Goal: Task Accomplishment & Management: Manage account settings

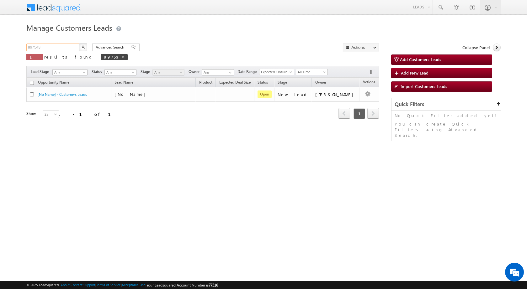
click at [66, 50] on input "897543" at bounding box center [53, 48] width 54 height 8
drag, startPoint x: 83, startPoint y: 57, endPoint x: 64, endPoint y: 53, distance: 19.6
click at [121, 57] on span at bounding box center [122, 56] width 3 height 3
type input "Search Customers Leads"
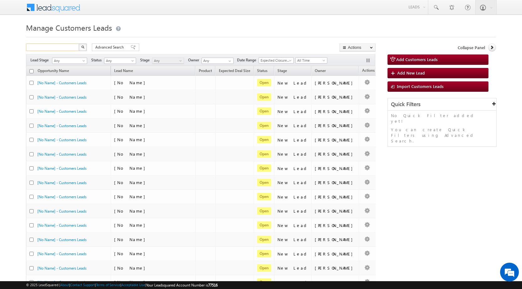
click at [43, 46] on input "text" at bounding box center [53, 48] width 54 height 8
type input "9604950851"
click at [79, 44] on button "button" at bounding box center [83, 48] width 8 height 8
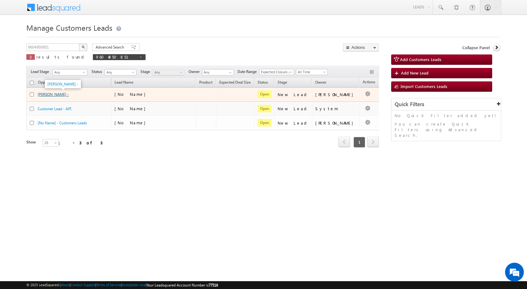
click at [61, 95] on link "[PERSON_NAME] -" at bounding box center [53, 94] width 31 height 5
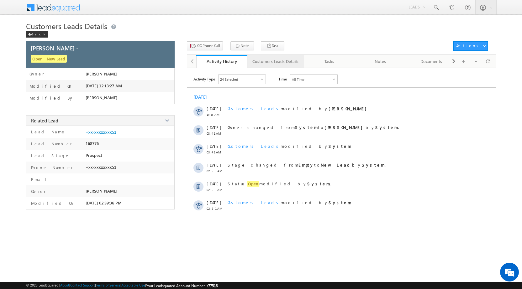
click at [275, 63] on div "Customers Leads Details" at bounding box center [275, 62] width 46 height 8
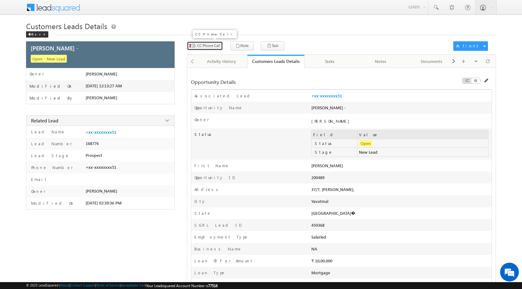
click at [199, 46] on span "CC Phone Call" at bounding box center [208, 46] width 23 height 6
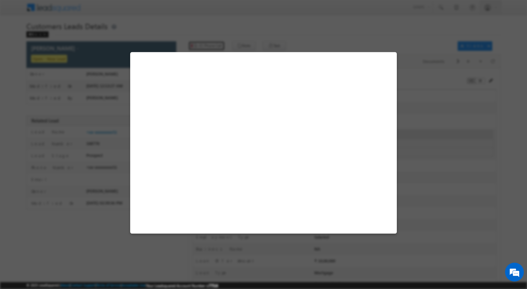
select select "Yavatmal"
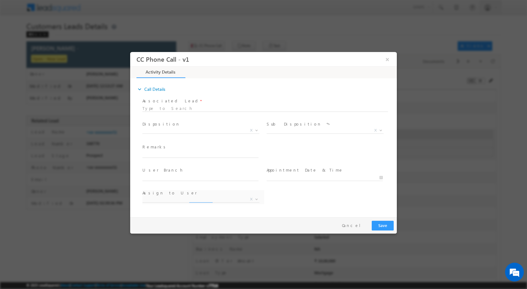
click at [185, 110] on div at bounding box center [264, 107] width 245 height 5
select select "akash.mamidwar@sgrlimited.in"
click at [169, 129] on span "X" at bounding box center [200, 130] width 117 height 6
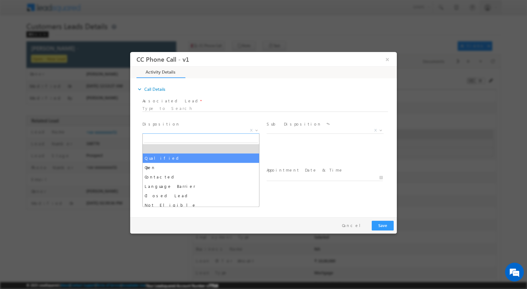
select select "Qualified"
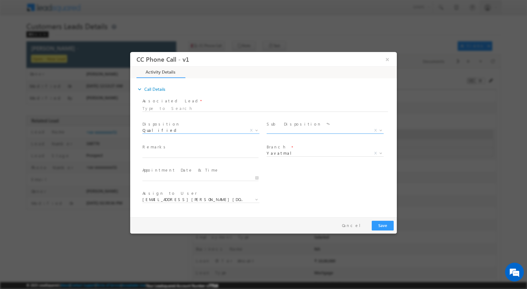
click at [281, 129] on span "X" at bounding box center [324, 130] width 117 height 6
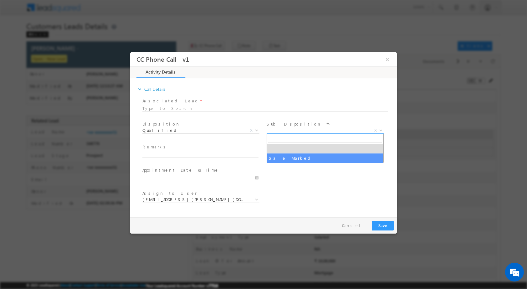
select select "Sale Marked"
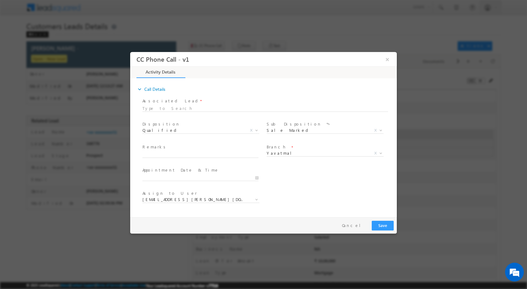
click at [167, 109] on div at bounding box center [264, 107] width 245 height 5
click at [158, 110] on div at bounding box center [264, 107] width 245 height 5
click at [214, 107] on div at bounding box center [264, 107] width 245 height 5
click at [163, 153] on input "text" at bounding box center [200, 154] width 116 height 6
type input "25l construction loan req"
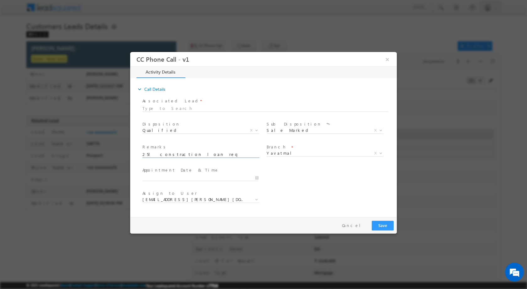
click at [198, 197] on div "Assign to User * akash.mamidwar@sgrlimited.in amol.bobade@sgrlimited.in baban.c…" at bounding box center [203, 197] width 122 height 14
click at [198, 197] on span "akash.mamidwar@sgrlimited.in" at bounding box center [193, 200] width 102 height 6
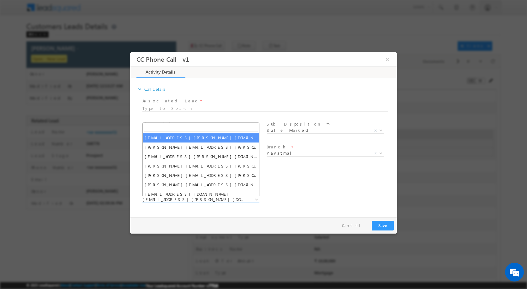
click at [198, 128] on input "search" at bounding box center [201, 128] width 114 height 8
paste input "[PERSON_NAME] [PERSON_NAME]"
type input "[PERSON_NAME] [PERSON_NAME]"
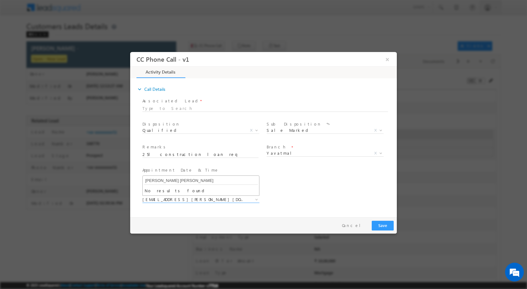
drag, startPoint x: 212, startPoint y: 178, endPoint x: 125, endPoint y: 178, distance: 87.2
click at [130, 178] on html "CC Phone Call - v1 × Activity Details * Yes" at bounding box center [263, 133] width 266 height 163
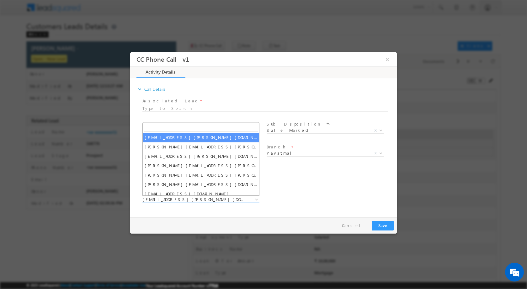
click at [177, 125] on input "search" at bounding box center [201, 128] width 114 height 8
paste input "mayuresh.uttarwar@sgrlimited.in"
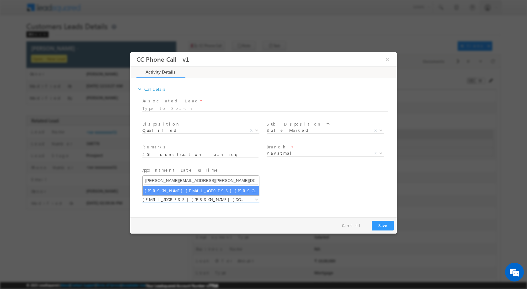
type input "mayuresh.uttarwar@sgrlimited.in"
select select "mayuresh.uttarwar@sgrlimited.in"
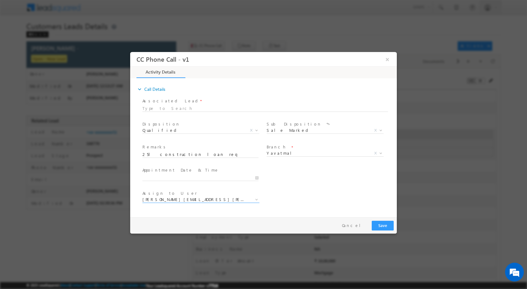
click at [295, 193] on div "Assign to User * akash.mamidwar@sgrlimited.in amol.bobade@sgrlimited.in baban.c…" at bounding box center [269, 200] width 256 height 23
click at [383, 227] on button "Save" at bounding box center [383, 226] width 22 height 10
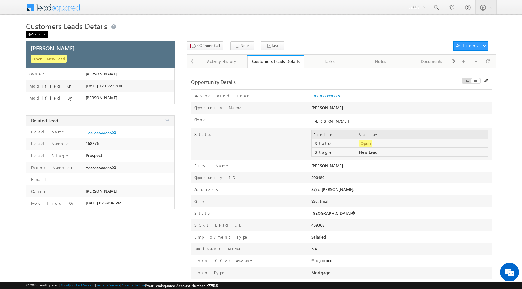
click at [31, 34] on span at bounding box center [30, 34] width 4 height 3
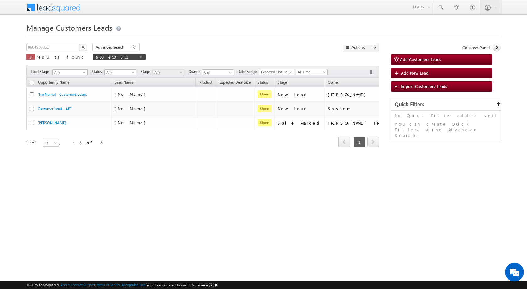
click at [224, 193] on html "Menu Shubham Khandare sitar a8@ks erve." at bounding box center [263, 96] width 527 height 193
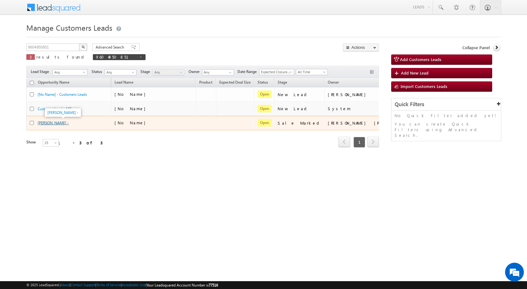
click at [63, 123] on link "[PERSON_NAME] -" at bounding box center [53, 123] width 31 height 5
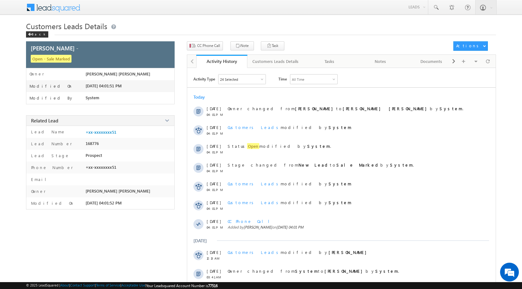
drag, startPoint x: 372, startPoint y: 78, endPoint x: 365, endPoint y: 85, distance: 10.0
click at [372, 78] on div "Activity Type 24 Selected Select All Other Activities 17 Owner Changed Status C…" at bounding box center [344, 79] width 302 height 10
click at [364, 24] on h1 "Customers Leads Details" at bounding box center [261, 26] width 470 height 10
click at [361, 40] on div "Customers Leads Details Back" at bounding box center [261, 31] width 470 height 20
click at [285, 61] on div "Customers Leads Details" at bounding box center [275, 62] width 46 height 8
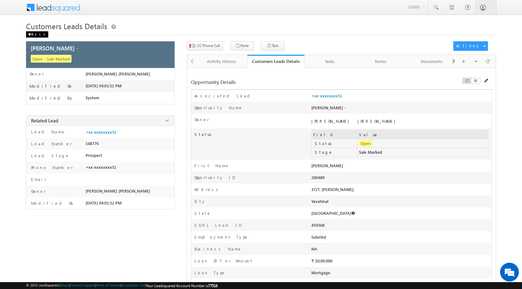
click at [30, 37] on div "Back" at bounding box center [37, 34] width 22 height 6
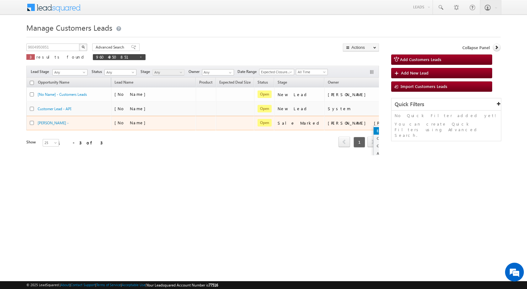
click at [373, 129] on link "Edit" at bounding box center [388, 131] width 31 height 8
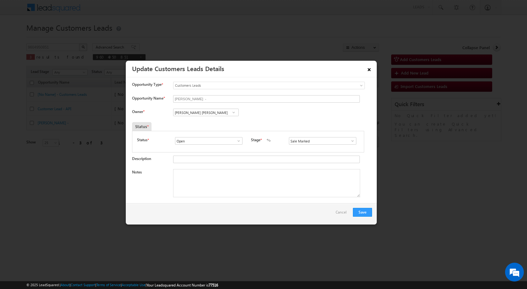
click at [368, 71] on link "×" at bounding box center [369, 68] width 11 height 11
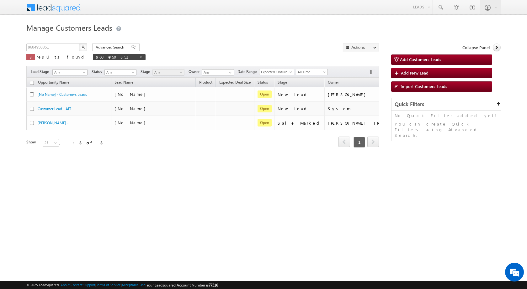
click at [235, 193] on html "Menu [PERSON_NAME] sitar a8@ks erve." at bounding box center [263, 96] width 527 height 193
drag, startPoint x: 53, startPoint y: 47, endPoint x: 1, endPoint y: 50, distance: 52.1
click at [2, 47] on body "Menu [PERSON_NAME] sitar a8@ks erve." at bounding box center [263, 89] width 527 height 178
type input "Search Customers Leads"
click at [54, 45] on input "text" at bounding box center [53, 48] width 54 height 8
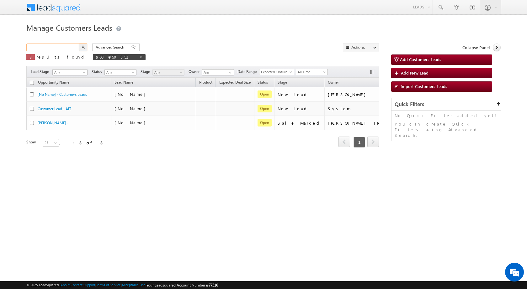
paste input "899833"
type input "899833"
click at [79, 44] on button "button" at bounding box center [83, 48] width 8 height 8
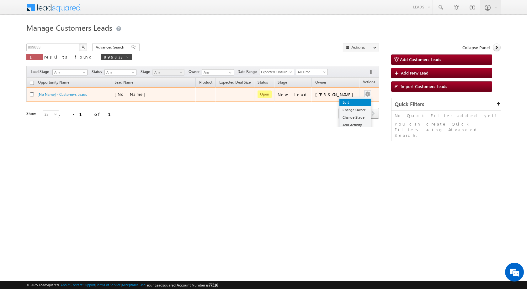
click at [355, 101] on link "Edit" at bounding box center [354, 103] width 31 height 8
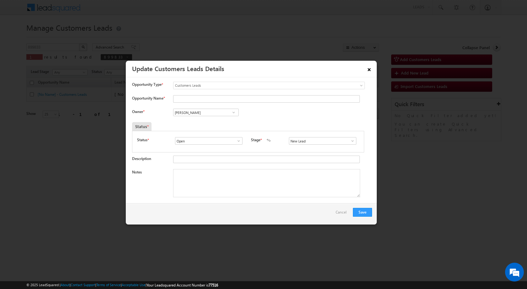
click at [369, 71] on link "×" at bounding box center [369, 68] width 11 height 11
